Goal: Transaction & Acquisition: Book appointment/travel/reservation

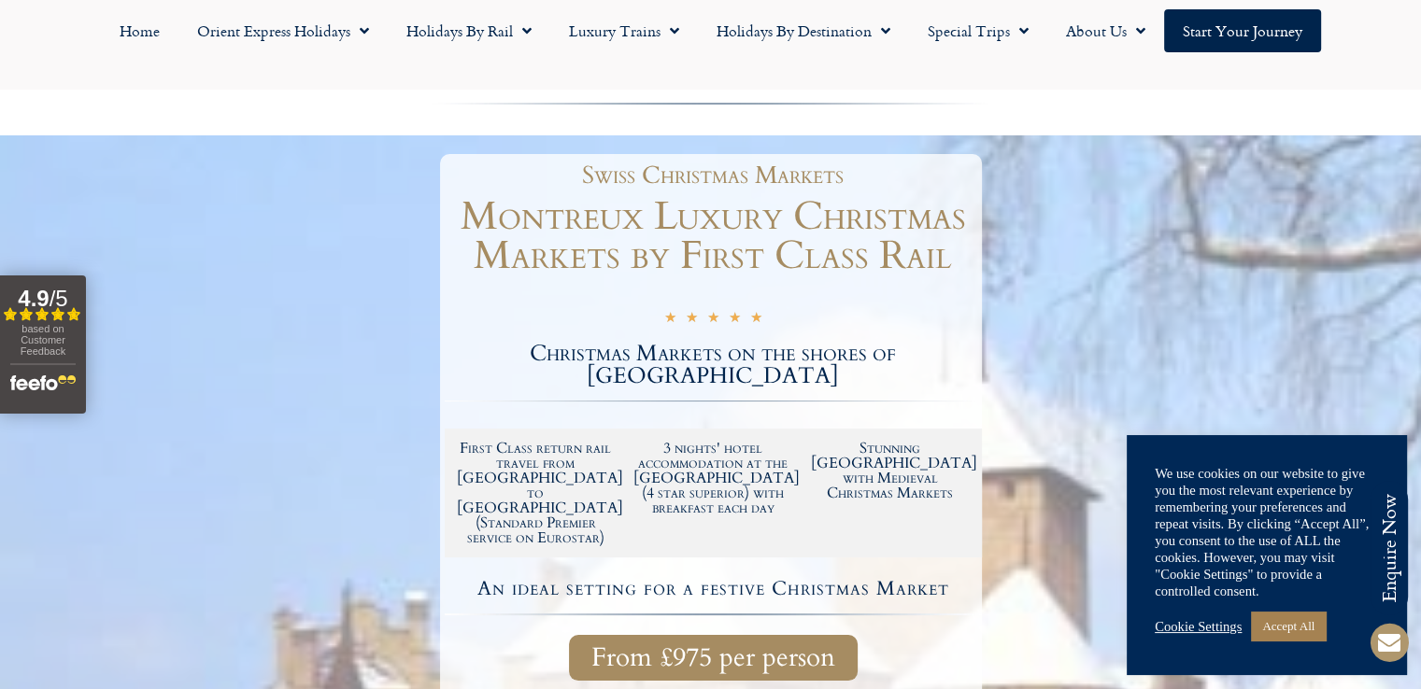
scroll to position [93, 0]
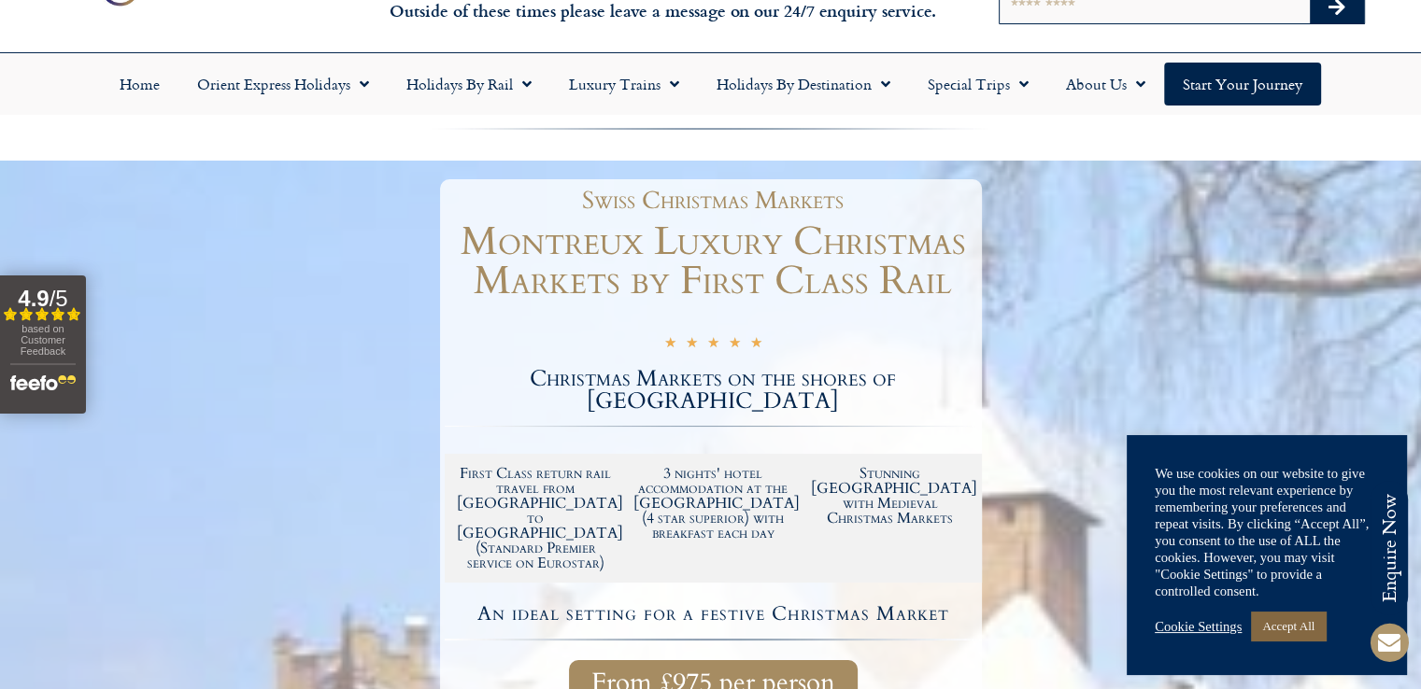
click at [1288, 633] on link "Accept All" at bounding box center [1288, 626] width 75 height 29
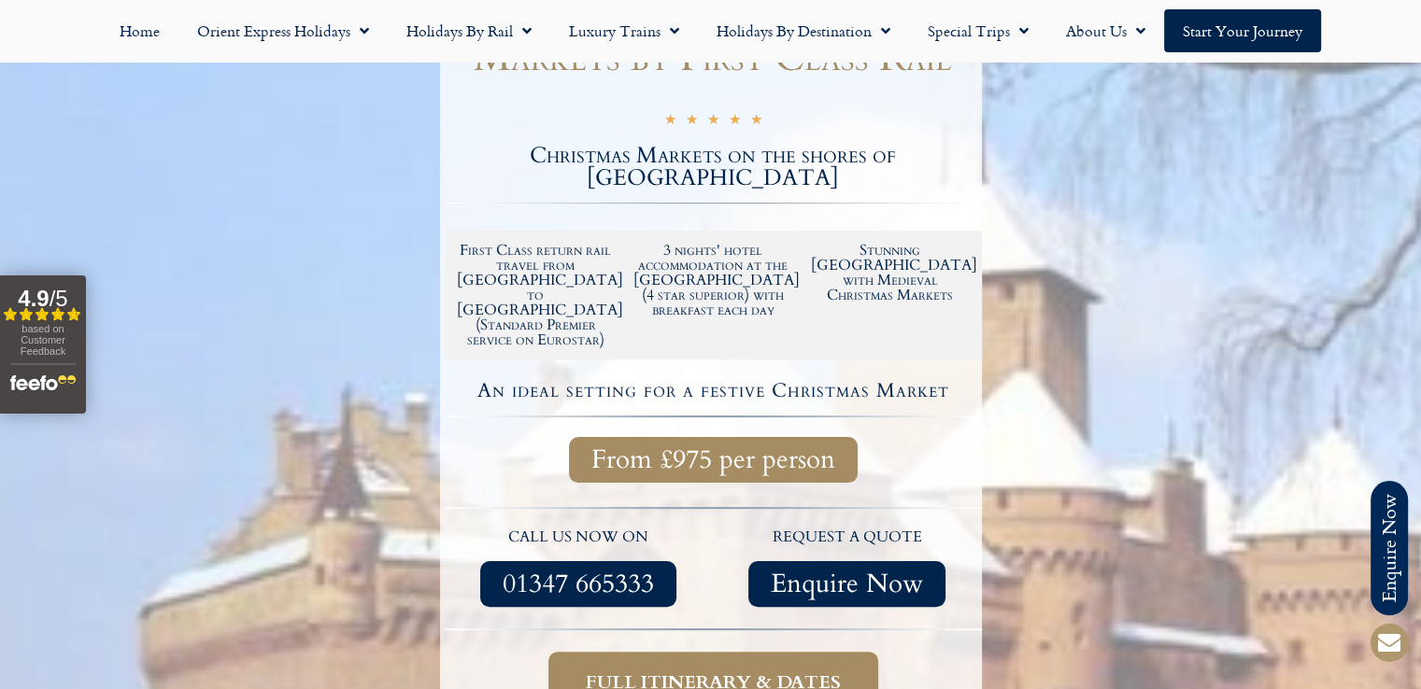
scroll to position [467, 0]
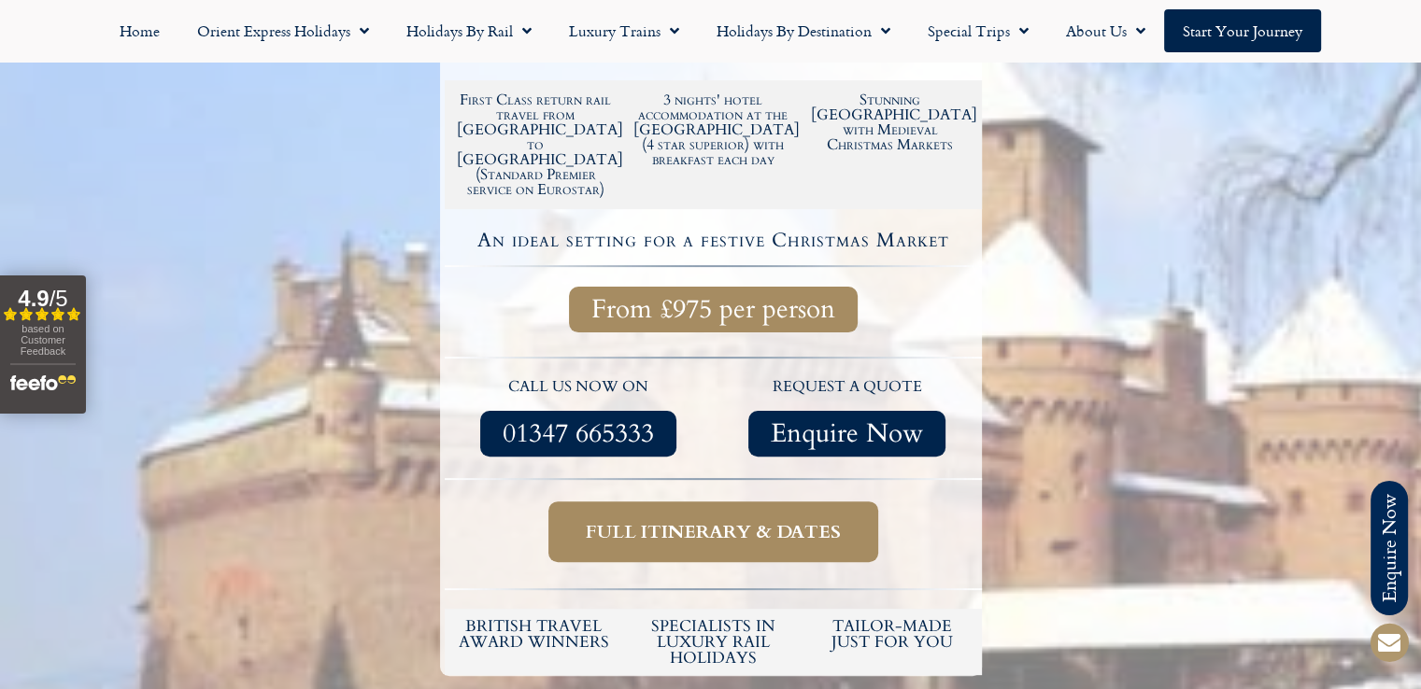
click at [730, 520] on span "Full itinerary & dates" at bounding box center [713, 531] width 255 height 23
click at [728, 520] on span "Full itinerary & dates" at bounding box center [713, 531] width 255 height 23
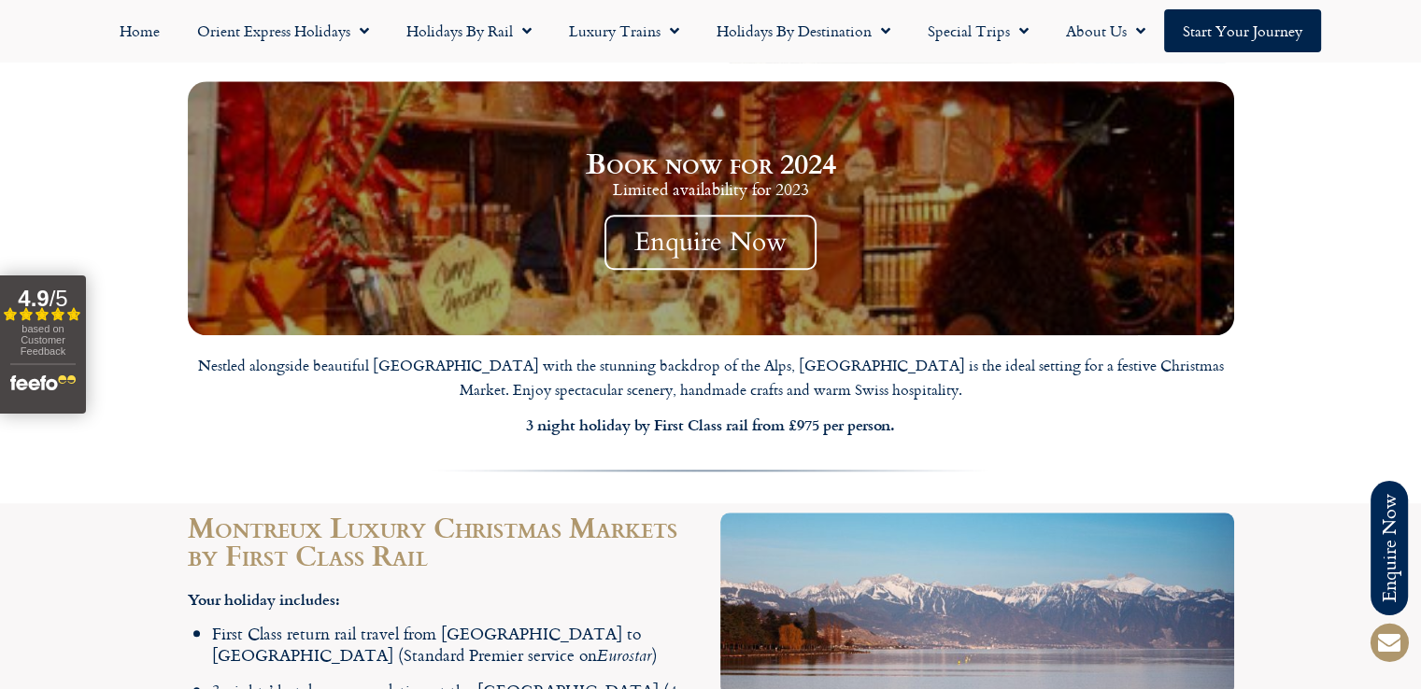
scroll to position [1234, 0]
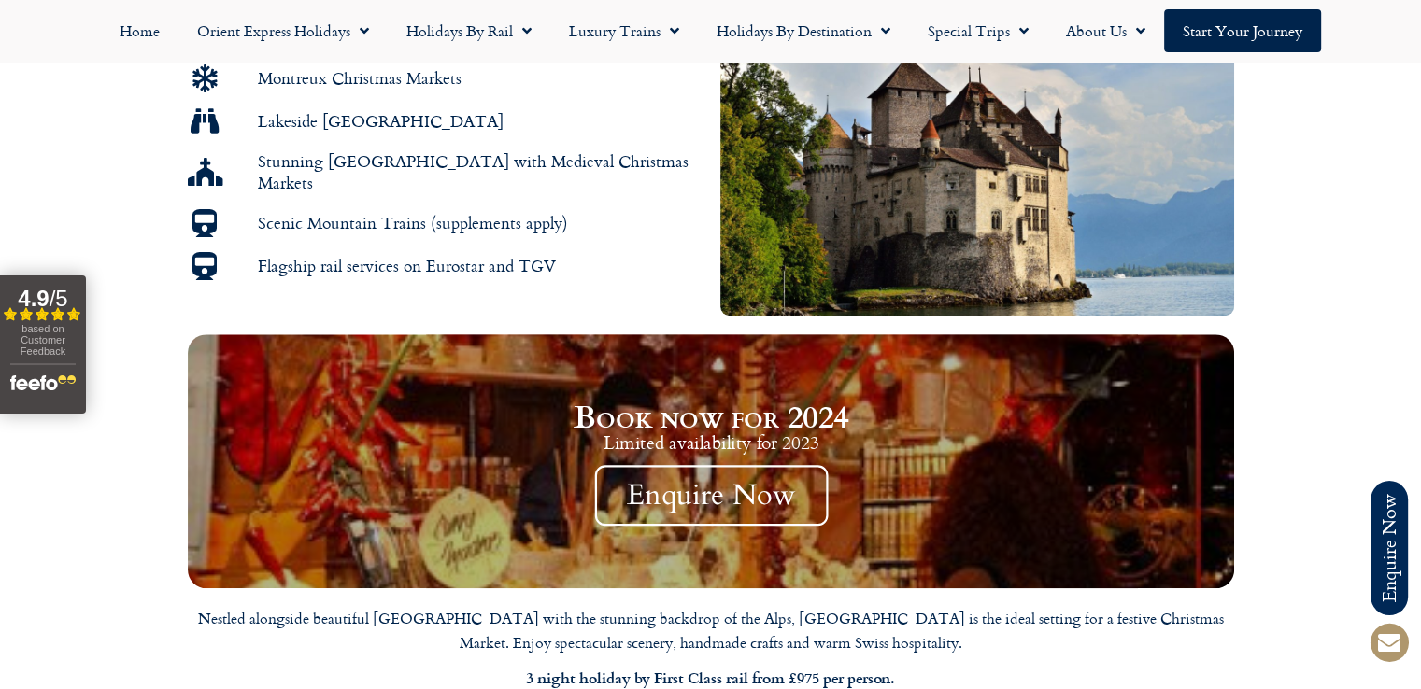
click at [691, 465] on span "Enquire Now" at bounding box center [710, 495] width 233 height 61
